Goal: Task Accomplishment & Management: Use online tool/utility

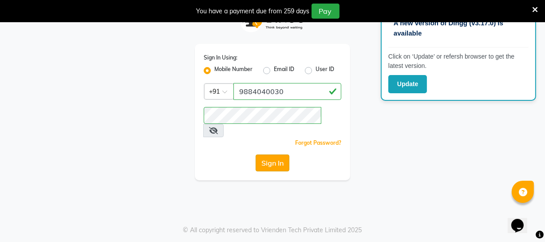
click at [267, 154] on button "Sign In" at bounding box center [272, 162] width 34 height 17
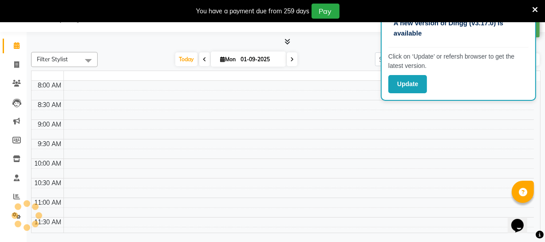
select select "en"
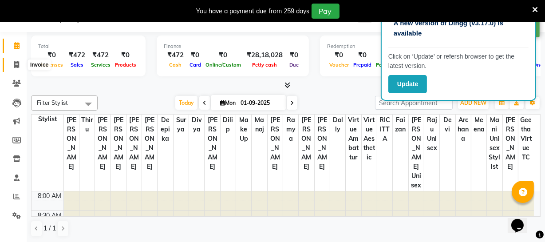
click at [9, 64] on span at bounding box center [17, 65] width 16 height 10
select select "service"
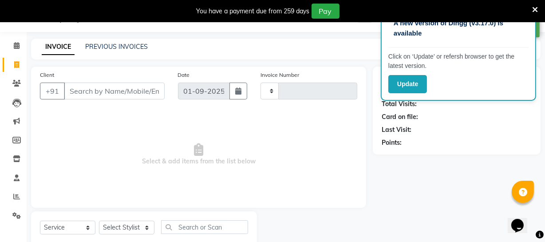
type input "3146"
select select "5237"
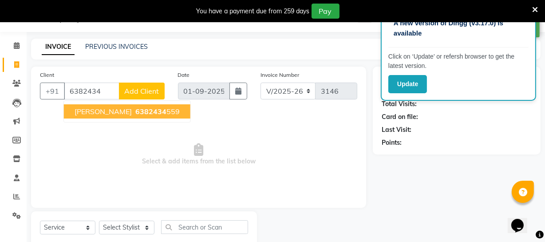
click at [122, 106] on button "AKSHAYA 6382434 559" at bounding box center [127, 111] width 126 height 14
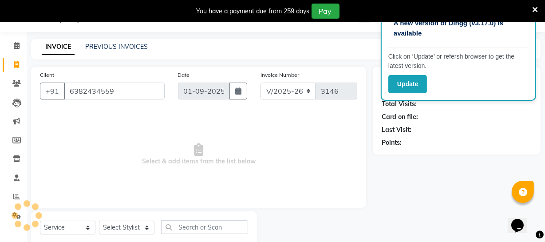
type input "6382434559"
select select "1: Object"
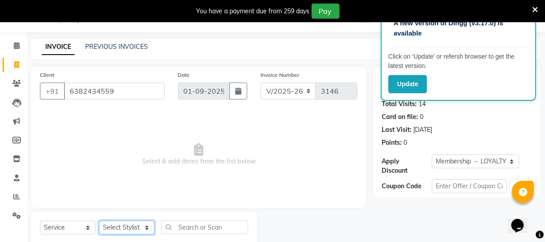
click at [110, 227] on select "Select Stylist Archana Bhagi Deepika Devi Dilip Divya Dolly Dr Prakash Faizan G…" at bounding box center [126, 227] width 55 height 14
select select "39033"
click at [99, 220] on select "Select Stylist Archana Bhagi Deepika Devi Dilip Divya Dolly Dr Prakash Faizan G…" at bounding box center [126, 227] width 55 height 14
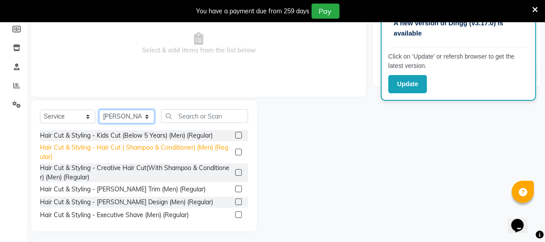
scroll to position [136, 0]
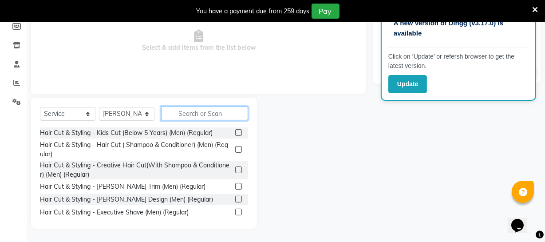
click at [195, 118] on input "text" at bounding box center [204, 113] width 87 height 14
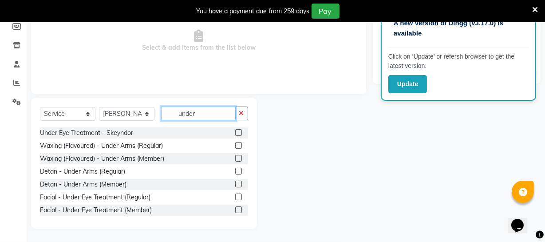
type input "under"
click at [235, 171] on label at bounding box center [238, 171] width 7 height 7
click at [235, 171] on input "checkbox" at bounding box center [238, 171] width 6 height 6
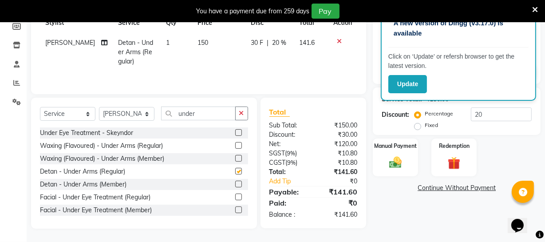
checkbox input "false"
click at [208, 112] on input "under" at bounding box center [198, 113] width 74 height 14
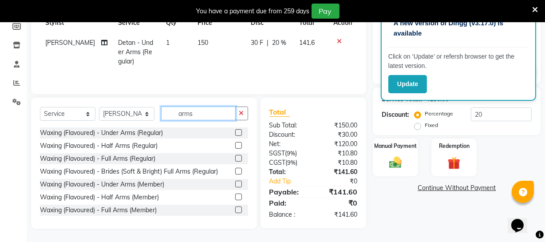
type input "arms"
click at [235, 146] on label at bounding box center [238, 145] width 7 height 7
click at [235, 146] on input "checkbox" at bounding box center [238, 146] width 6 height 6
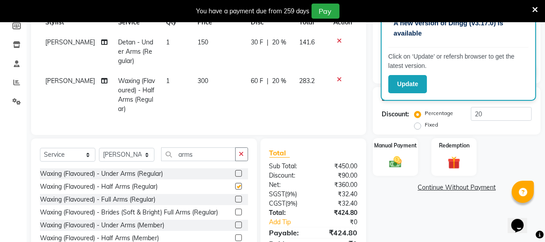
checkbox input "false"
click at [198, 40] on span "150" at bounding box center [202, 42] width 11 height 8
select select "39033"
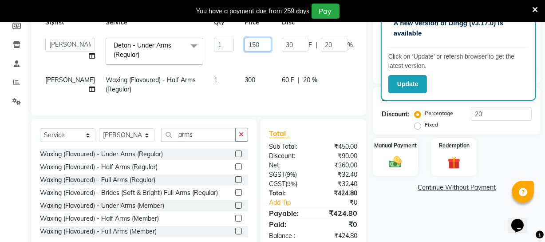
drag, startPoint x: 219, startPoint y: 44, endPoint x: 250, endPoint y: 43, distance: 30.2
click at [250, 43] on tr "Archana Bhagi Deepika Devi Dilip Divya Dolly Dr Prakash Faizan Geetha Virtue TC…" at bounding box center [226, 51] width 373 height 38
type input "250"
click at [239, 78] on td "300" at bounding box center [257, 84] width 37 height 29
select select "39033"
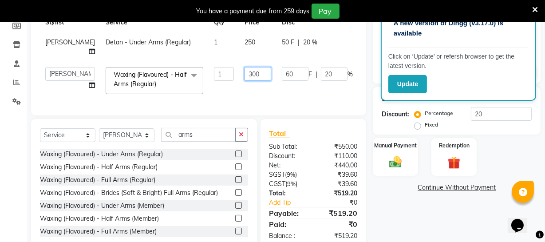
drag, startPoint x: 216, startPoint y: 74, endPoint x: 253, endPoint y: 74, distance: 36.4
click at [253, 74] on tr "Archana Bhagi Deepika Devi Dilip Divya Dolly Dr Prakash Faizan Geetha Virtue TC…" at bounding box center [226, 81] width 373 height 38
type input "350"
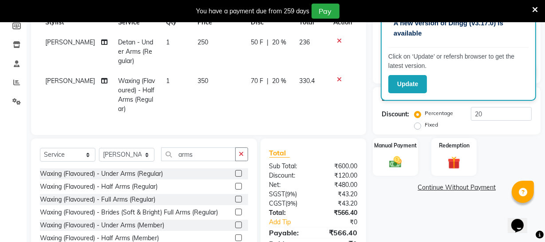
click at [192, 39] on tr "Sathya Detan - Under Arms (Regular) 1 250 50 F | 20 % 236" at bounding box center [198, 51] width 317 height 39
click at [166, 43] on span "1" at bounding box center [168, 42] width 4 height 8
select select "39033"
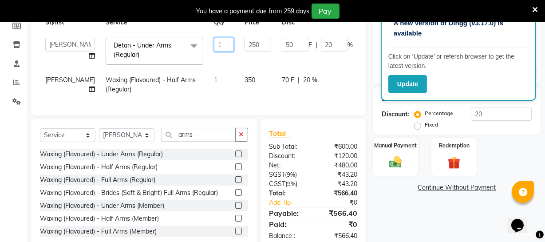
drag, startPoint x: 193, startPoint y: 40, endPoint x: 211, endPoint y: 40, distance: 18.2
click at [211, 40] on tr "Archana Bhagi Deepika Devi Dilip Divya Dolly Dr Prakash Faizan Geetha Virtue TC…" at bounding box center [226, 51] width 373 height 38
type input "2"
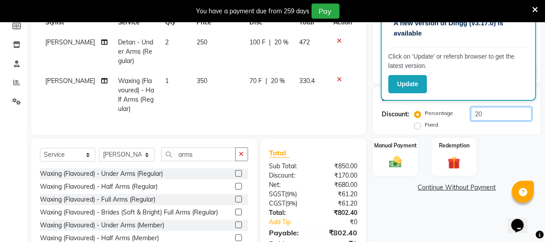
drag, startPoint x: 489, startPoint y: 114, endPoint x: 450, endPoint y: 111, distance: 39.1
click at [450, 111] on div "Percentage Fixed 20" at bounding box center [473, 119] width 115 height 24
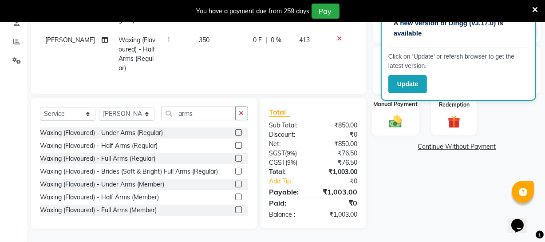
scroll to position [183, 0]
click at [407, 118] on div "Manual Payment" at bounding box center [395, 115] width 47 height 39
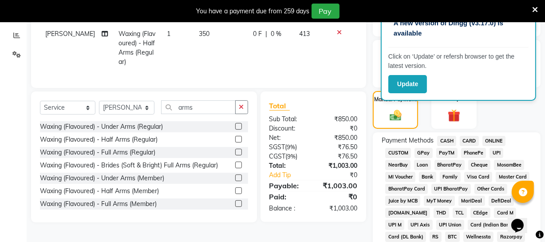
click at [444, 140] on span "CASH" at bounding box center [446, 141] width 19 height 10
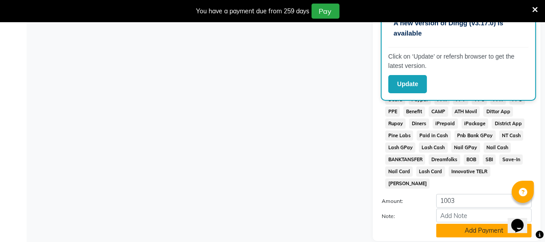
scroll to position [466, 0]
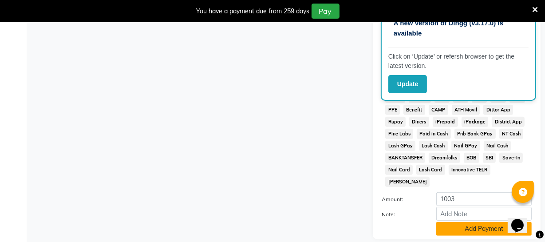
click at [457, 222] on button "Add Payment" at bounding box center [483, 229] width 95 height 14
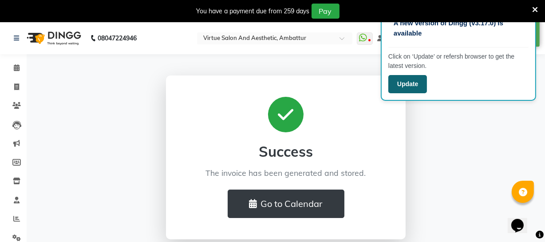
click at [409, 86] on button "Update" at bounding box center [407, 84] width 39 height 18
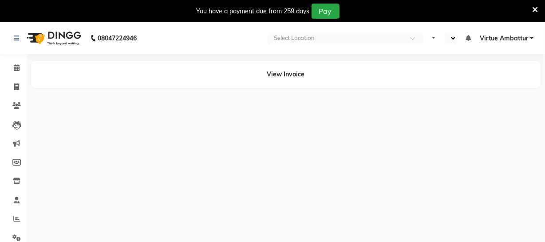
select select "en"
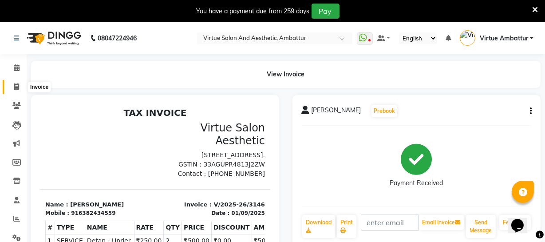
click at [20, 84] on span at bounding box center [17, 87] width 16 height 10
select select "5237"
select select "service"
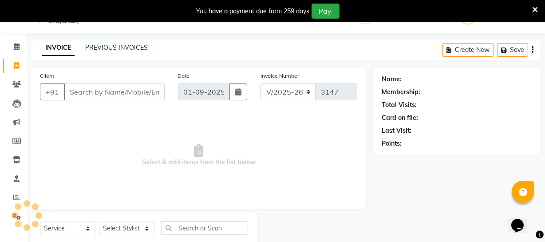
scroll to position [7, 0]
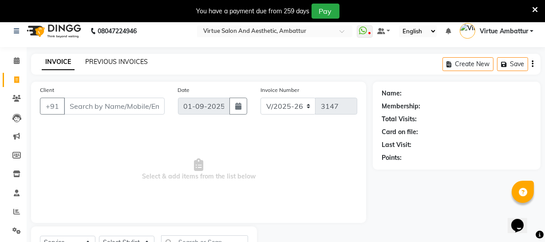
click at [122, 59] on link "PREVIOUS INVOICES" at bounding box center [116, 62] width 63 height 8
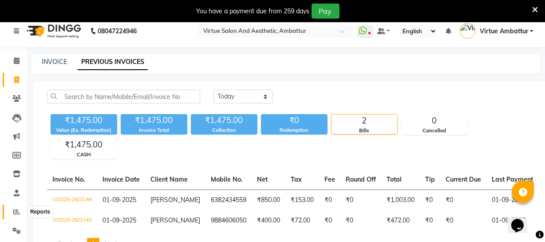
click at [18, 208] on icon at bounding box center [16, 211] width 7 height 7
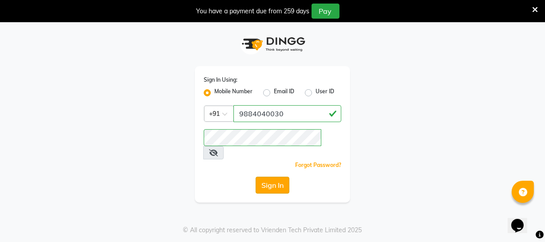
click at [282, 176] on button "Sign In" at bounding box center [272, 184] width 34 height 17
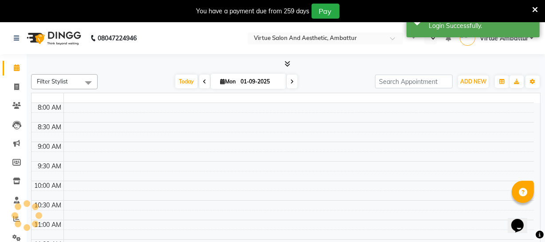
select select "en"
